Goal: Task Accomplishment & Management: Complete application form

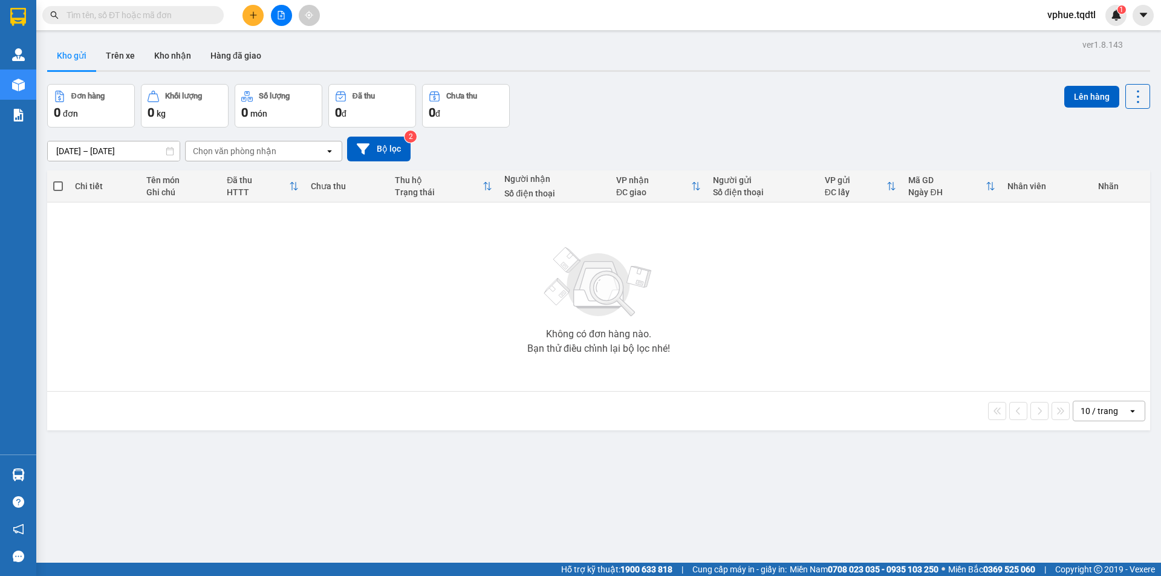
click at [250, 11] on icon "plus" at bounding box center [253, 15] width 8 height 8
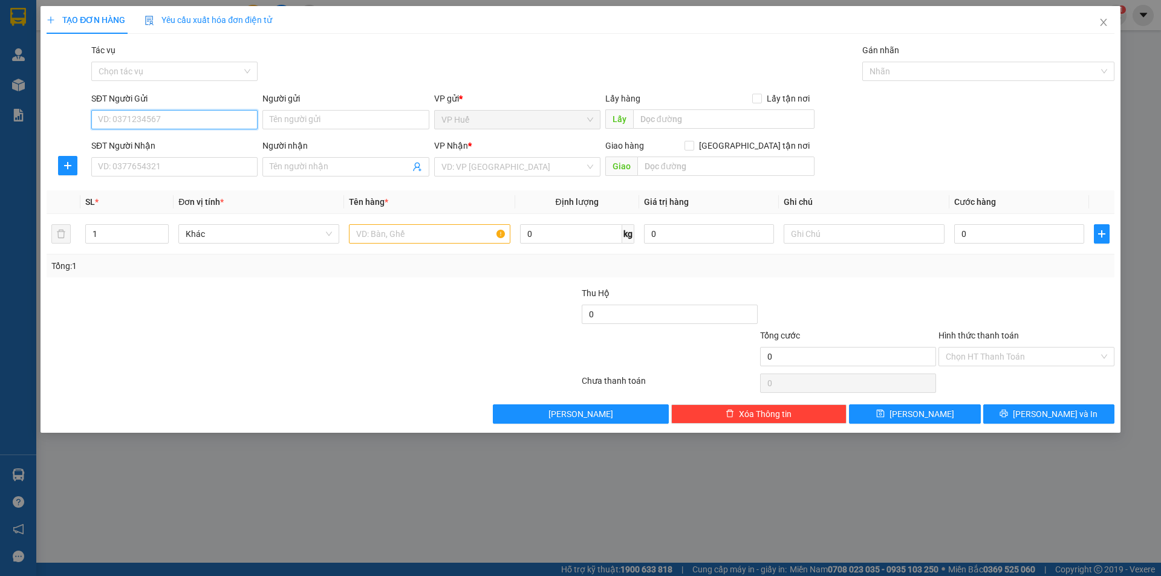
click at [215, 114] on input "SĐT Người Gửi" at bounding box center [174, 119] width 166 height 19
type input "0749304010"
click at [166, 169] on input "SĐT Người Nhận" at bounding box center [174, 166] width 166 height 19
type input "0935055727"
click at [680, 107] on div "Lấy hàng Lấy tận nơi" at bounding box center [709, 101] width 209 height 18
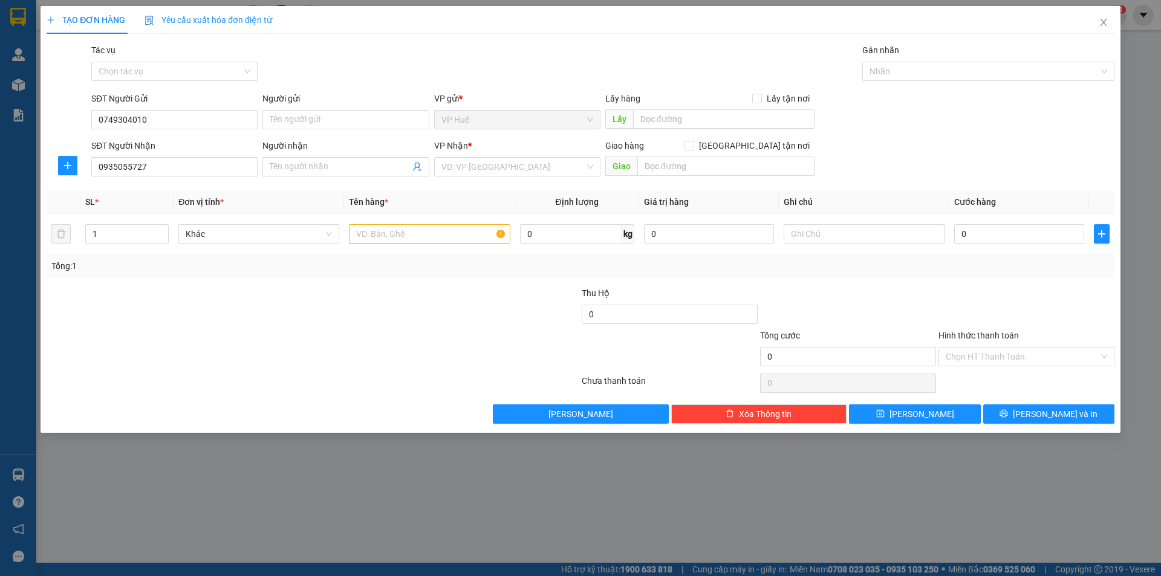
click at [684, 107] on div "Lấy hàng Lấy tận nơi" at bounding box center [709, 101] width 209 height 18
click at [690, 123] on input "text" at bounding box center [723, 118] width 181 height 19
type input "VP HUẾ"
click at [722, 162] on input "text" at bounding box center [726, 166] width 177 height 19
type input "AN SƯƠNG"
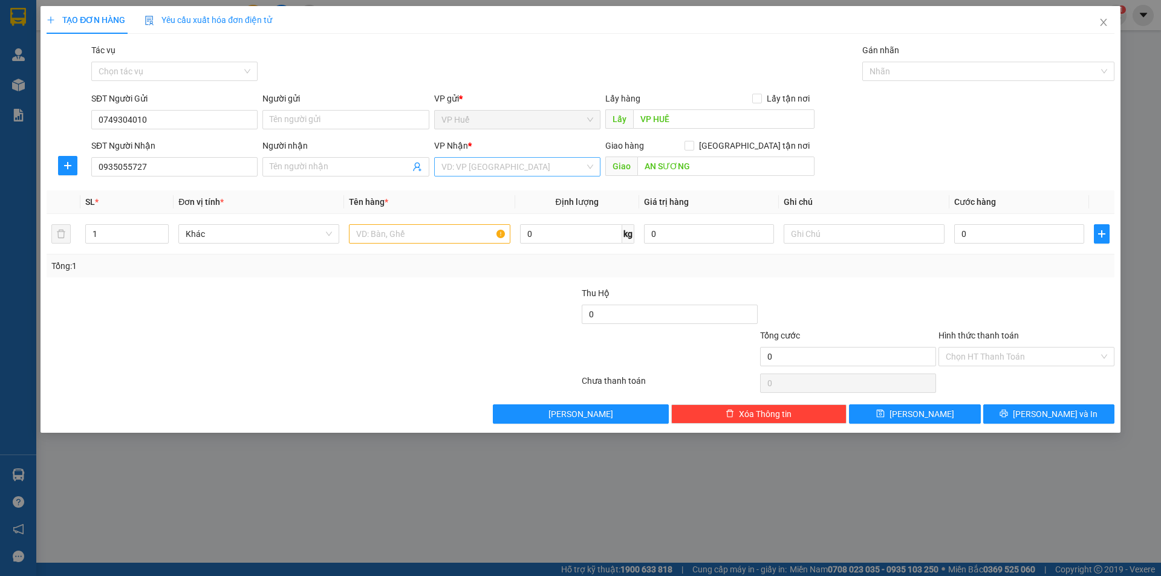
click at [547, 168] on input "search" at bounding box center [513, 167] width 143 height 18
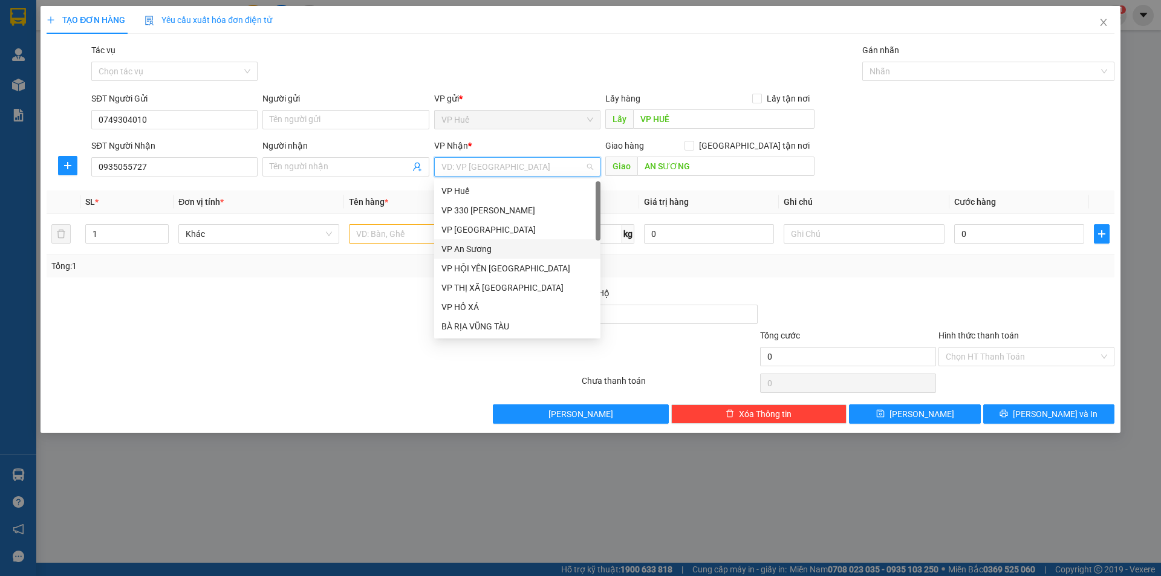
click at [530, 247] on div "VP An Sương" at bounding box center [518, 249] width 152 height 13
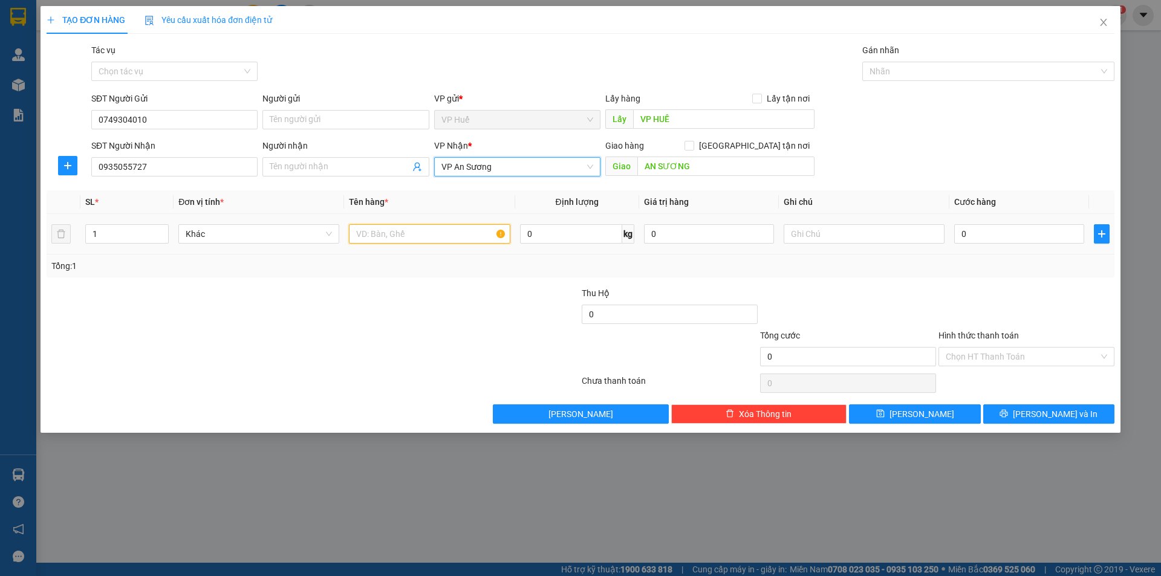
click at [449, 233] on input "text" at bounding box center [429, 233] width 161 height 19
type input "1 XỐP DÁN 1 BAO TÓP MỠ"
click at [1018, 232] on input "0" at bounding box center [1019, 233] width 130 height 19
type input "1"
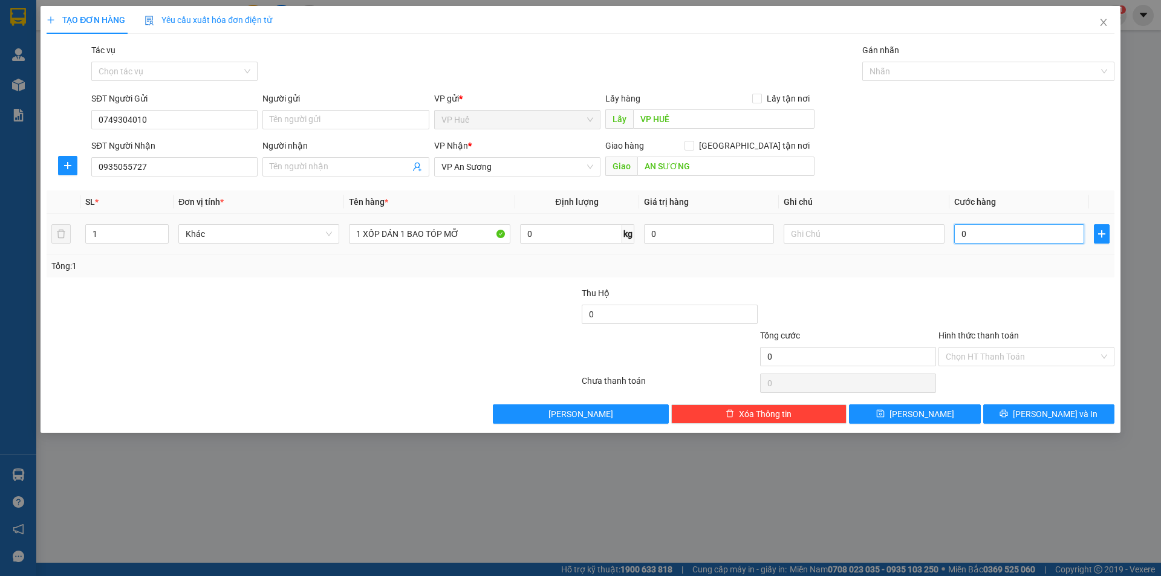
type input "1"
type input "15"
type input "150"
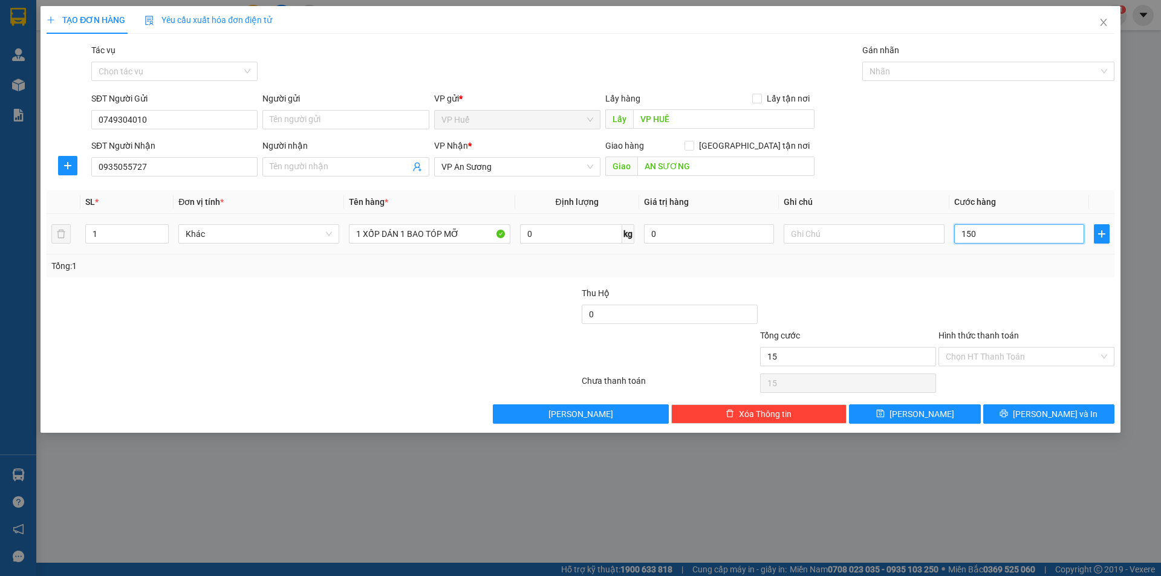
type input "150"
type input "1.500"
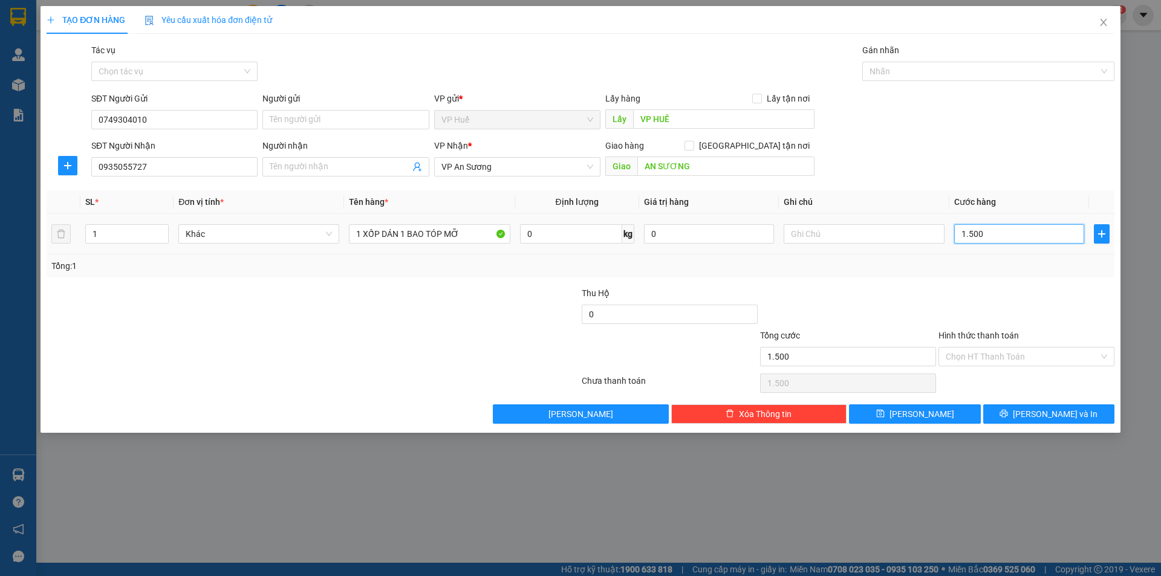
type input "15.000"
type input "150.000"
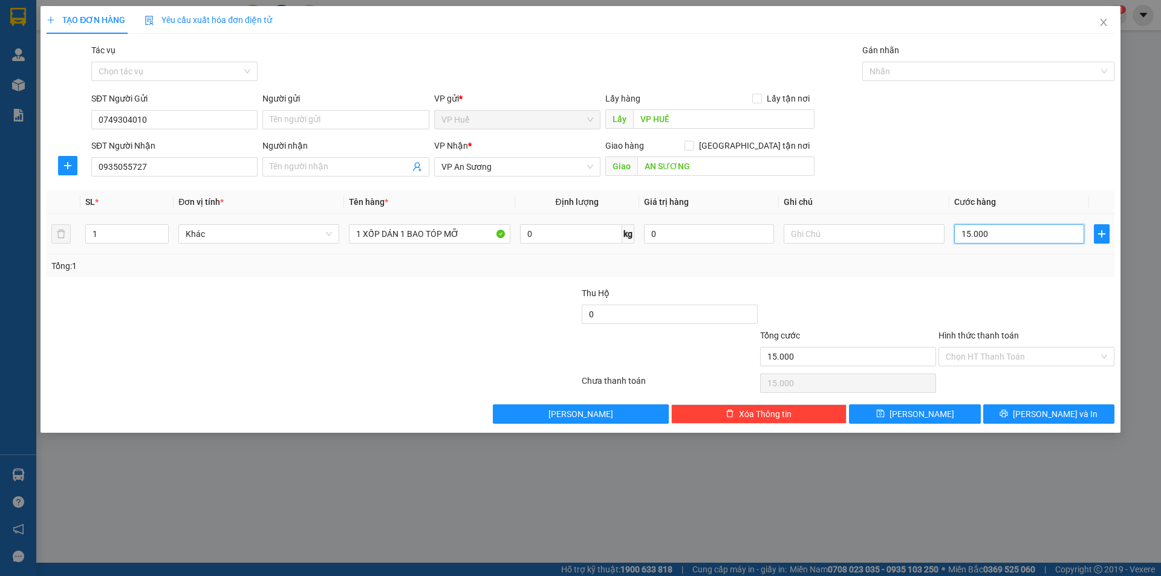
type input "150.000"
click at [850, 258] on div "Tổng: 1" at bounding box center [581, 266] width 1068 height 23
click at [1076, 419] on button "[PERSON_NAME] và In" at bounding box center [1049, 414] width 131 height 19
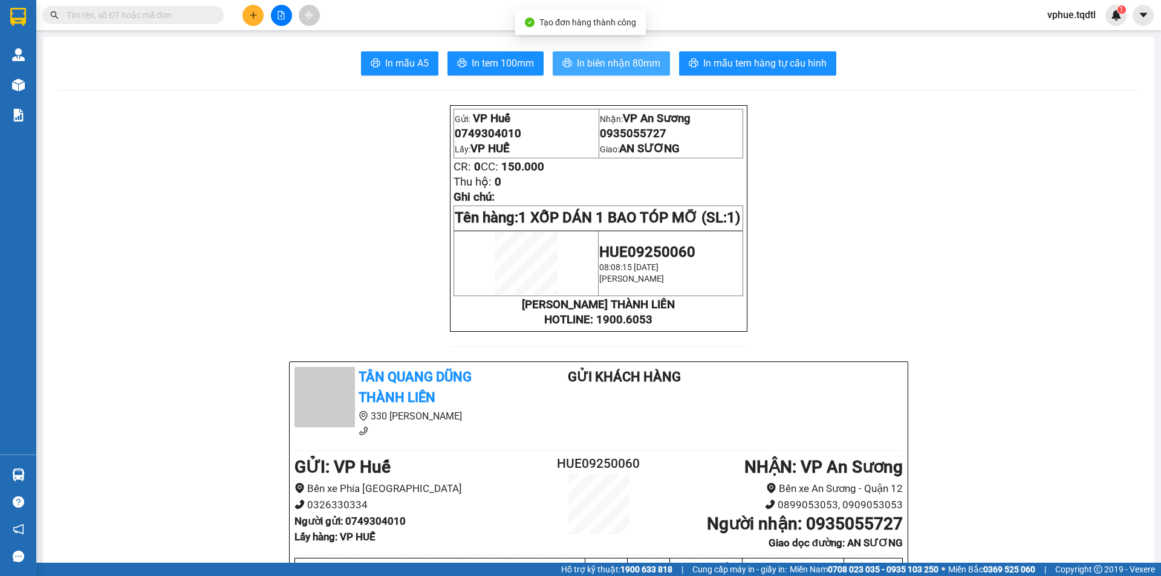
click at [639, 68] on span "In biên nhận 80mm" at bounding box center [618, 63] width 83 height 15
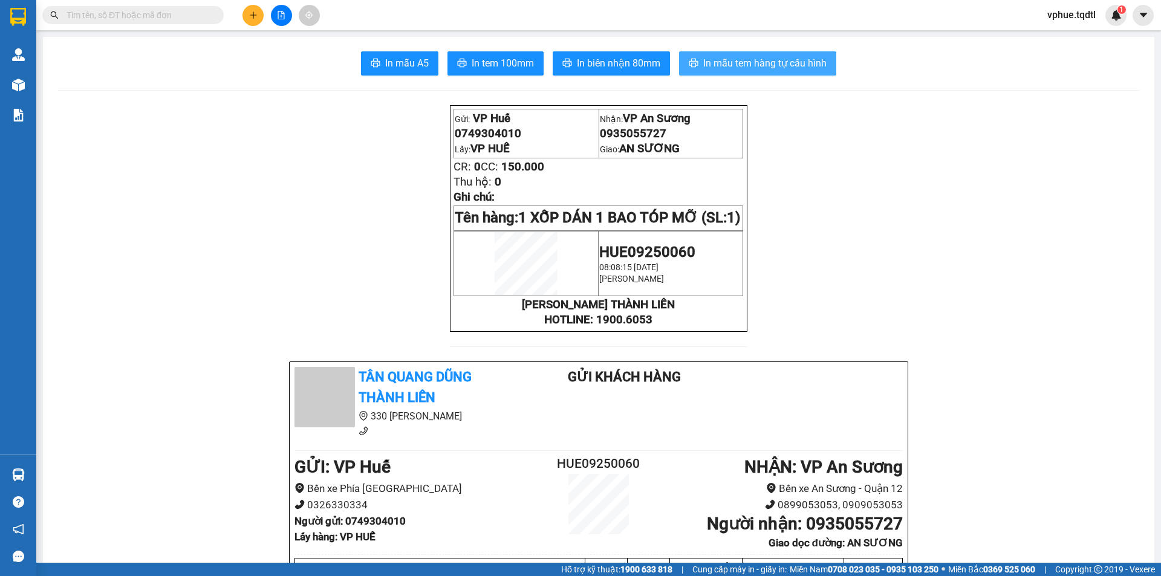
click at [764, 72] on button "In mẫu tem hàng tự cấu hình" at bounding box center [757, 63] width 157 height 24
click at [642, 134] on span "0935055727" at bounding box center [633, 133] width 67 height 13
click at [644, 133] on span "0935055727" at bounding box center [633, 133] width 67 height 13
copy span "0935055727"
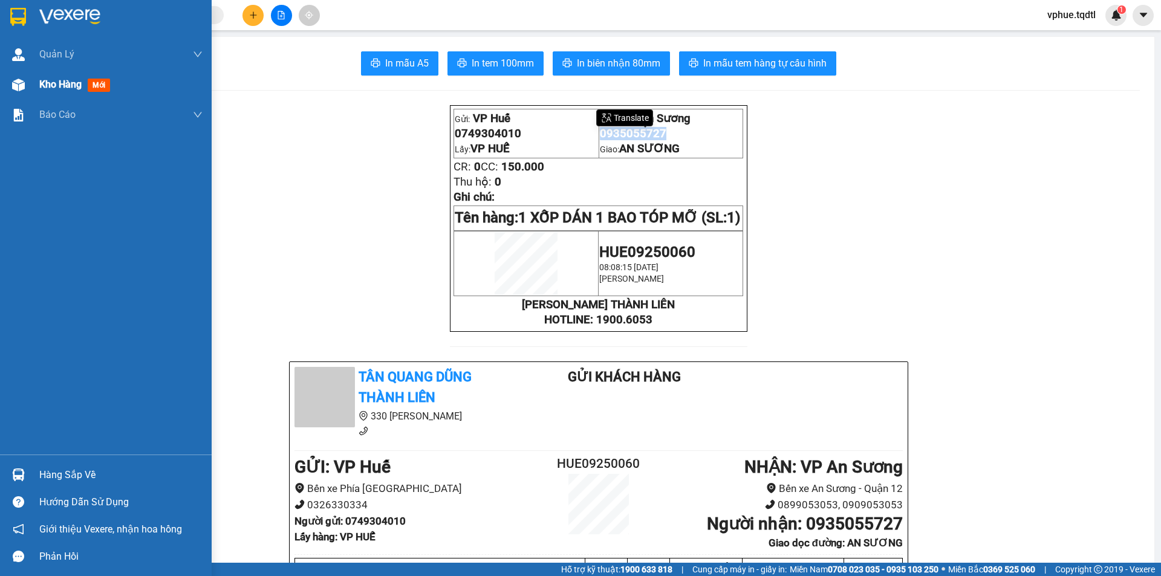
click at [64, 99] on div "Kho hàng mới" at bounding box center [120, 85] width 163 height 30
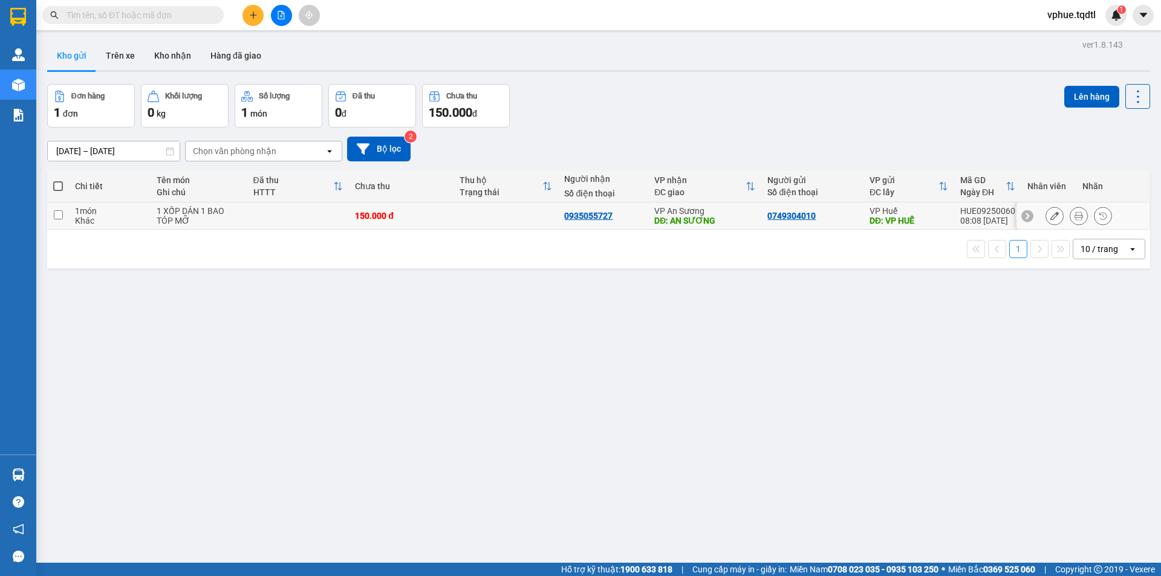
click at [193, 226] on td "1 XỐP DÁN 1 BAO TÓP MỠ" at bounding box center [199, 216] width 96 height 27
checkbox input "true"
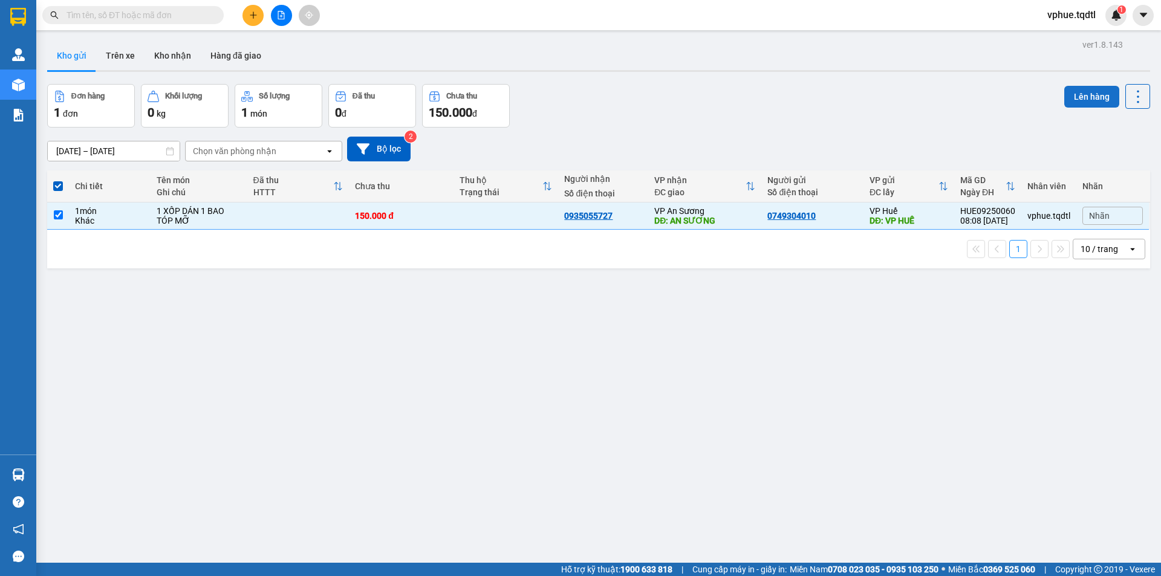
click at [1066, 99] on button "Lên hàng" at bounding box center [1092, 97] width 55 height 22
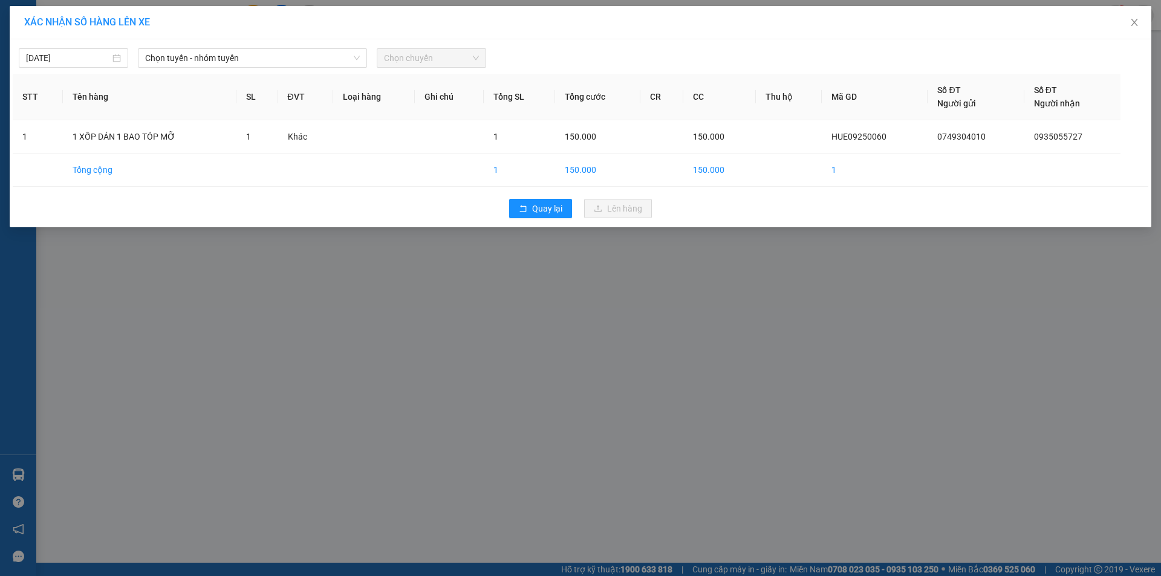
click at [286, 44] on div "[DATE] Chọn tuyến - nhóm tuyến Chọn chuyến" at bounding box center [581, 54] width 1136 height 25
click at [324, 60] on span "Chọn tuyến - nhóm tuyến" at bounding box center [252, 58] width 215 height 18
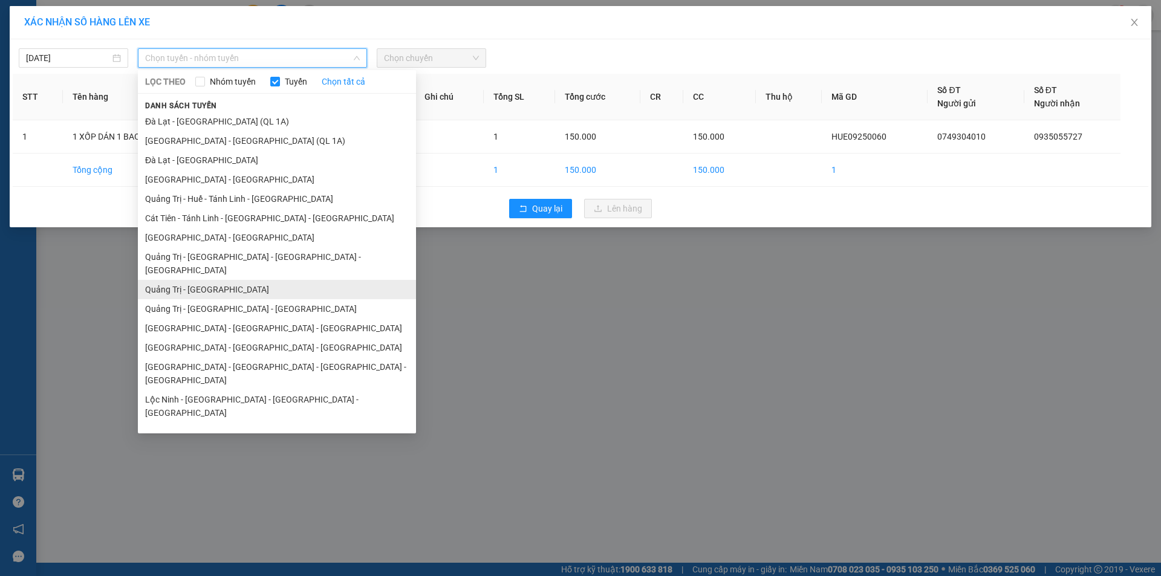
click at [321, 280] on li "Quảng Trị - [GEOGRAPHIC_DATA]" at bounding box center [277, 289] width 278 height 19
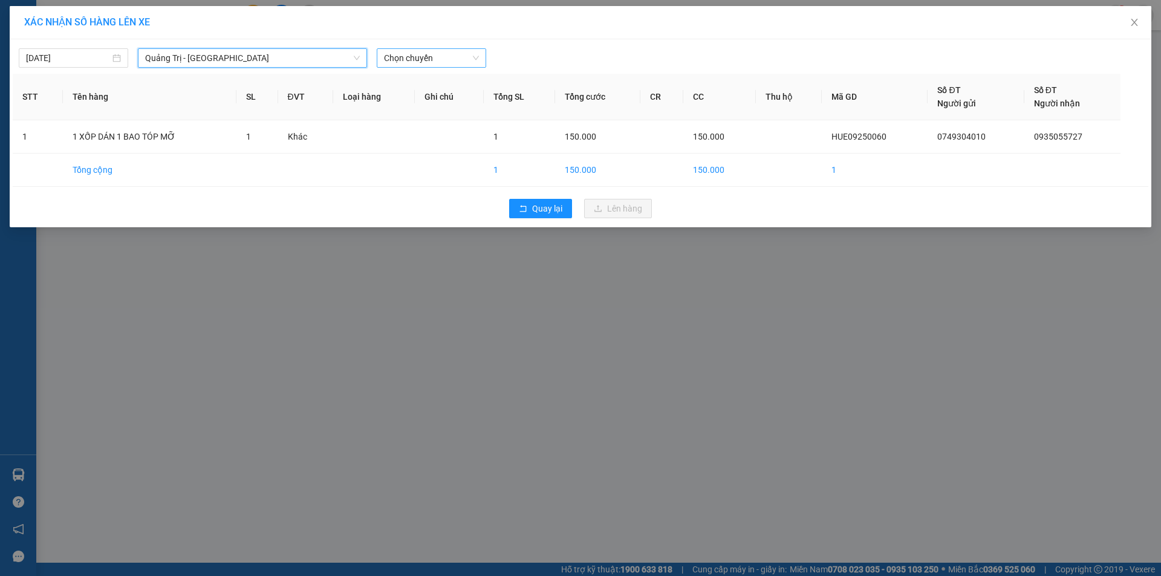
click at [439, 62] on span "Chọn chuyến" at bounding box center [431, 58] width 95 height 18
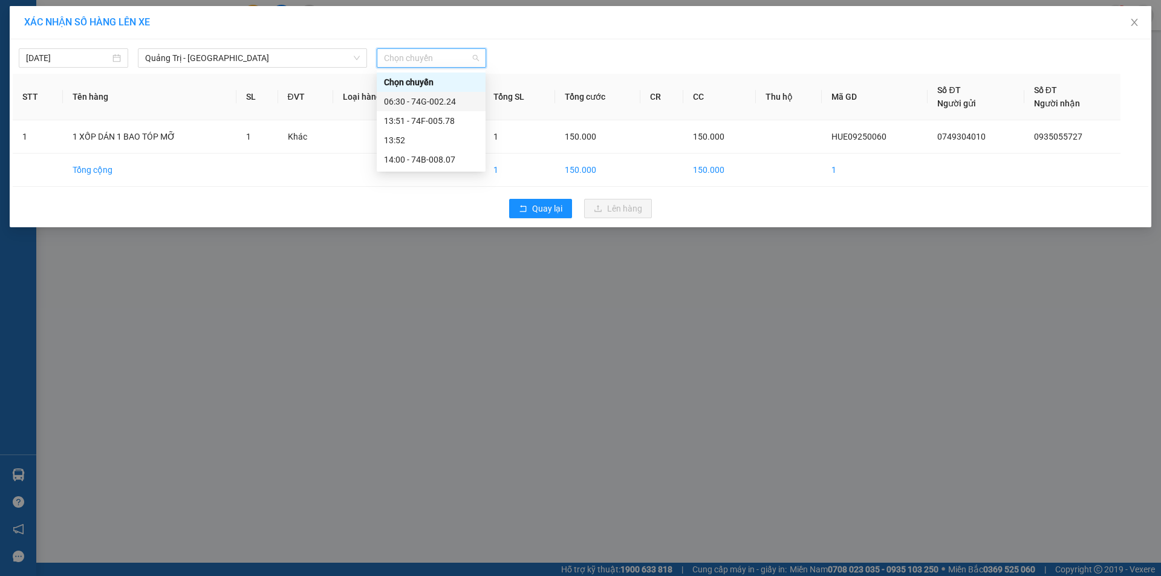
click at [467, 105] on div "06:30 - 74G-002.24" at bounding box center [431, 101] width 94 height 13
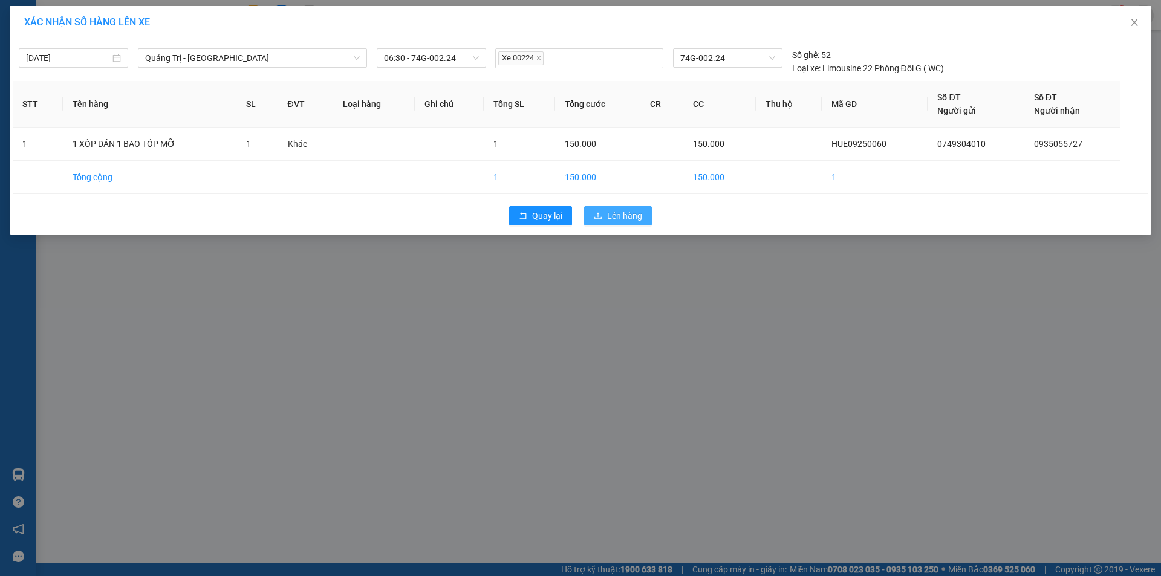
click at [630, 214] on span "Lên hàng" at bounding box center [624, 215] width 35 height 13
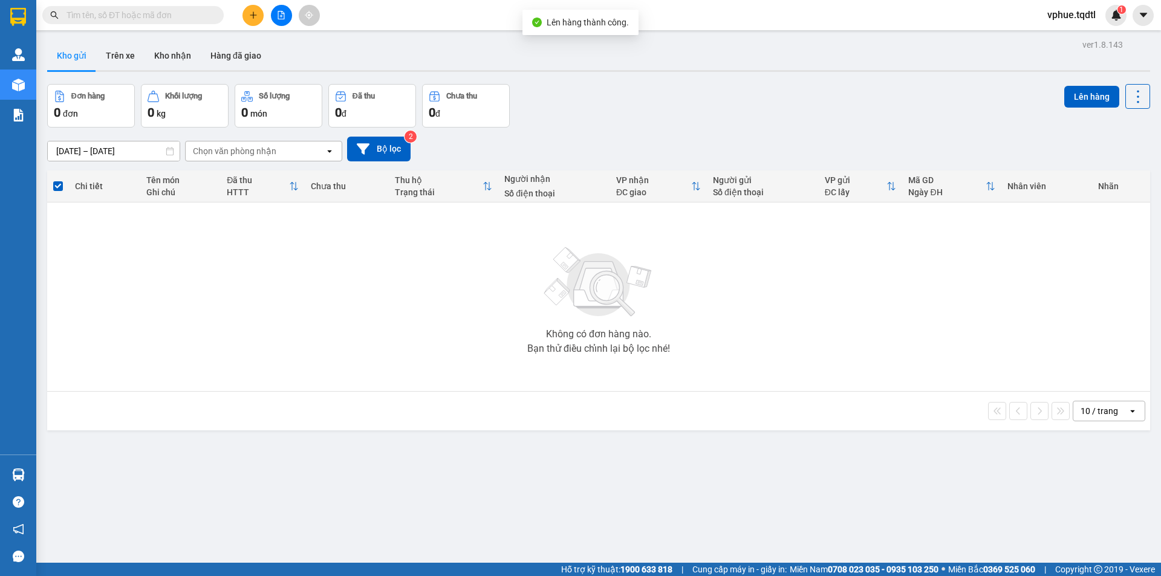
click at [604, 22] on span "Lên hàng thành công." at bounding box center [588, 23] width 82 height 10
